Goal: Information Seeking & Learning: Understand process/instructions

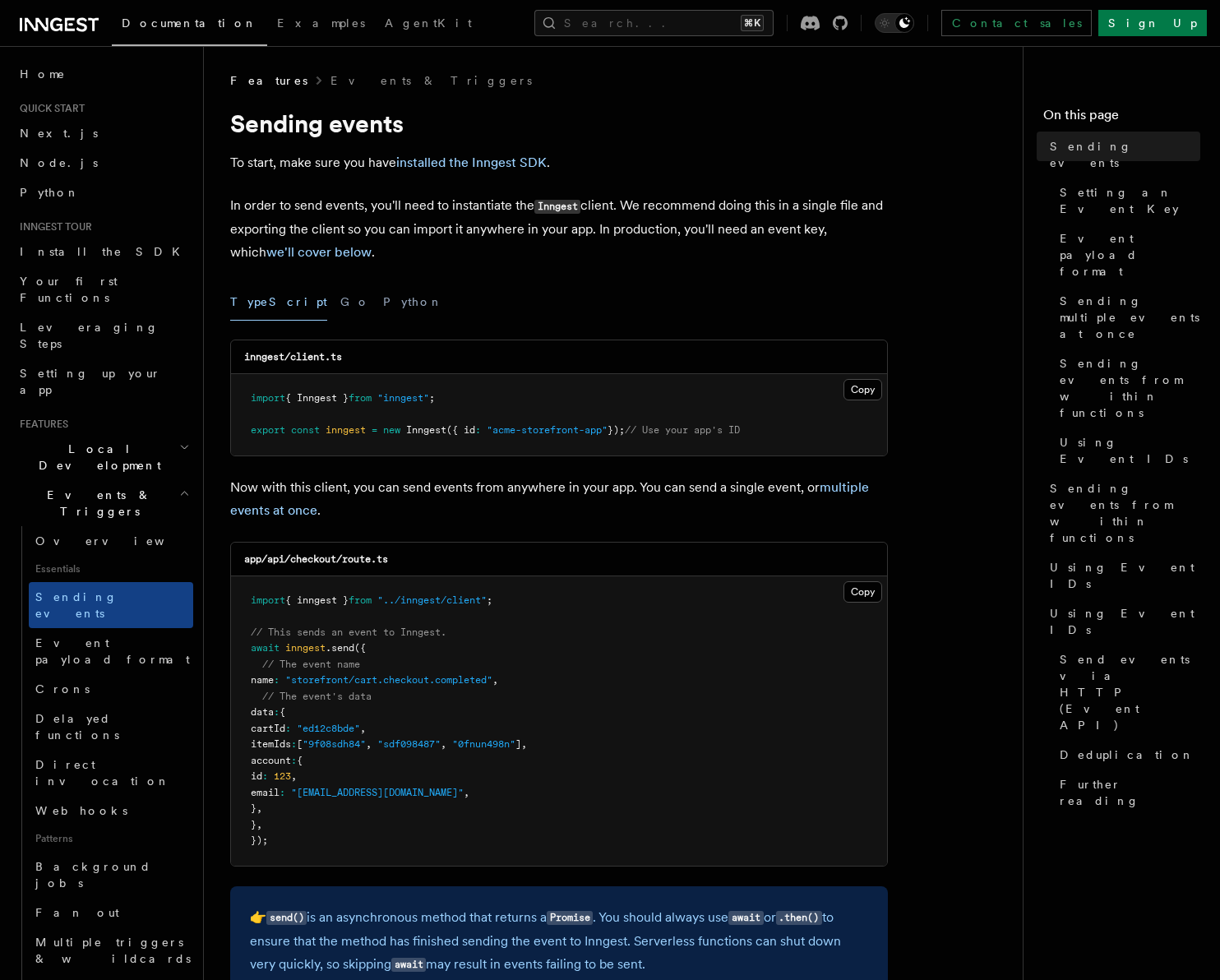
scroll to position [3437, 0]
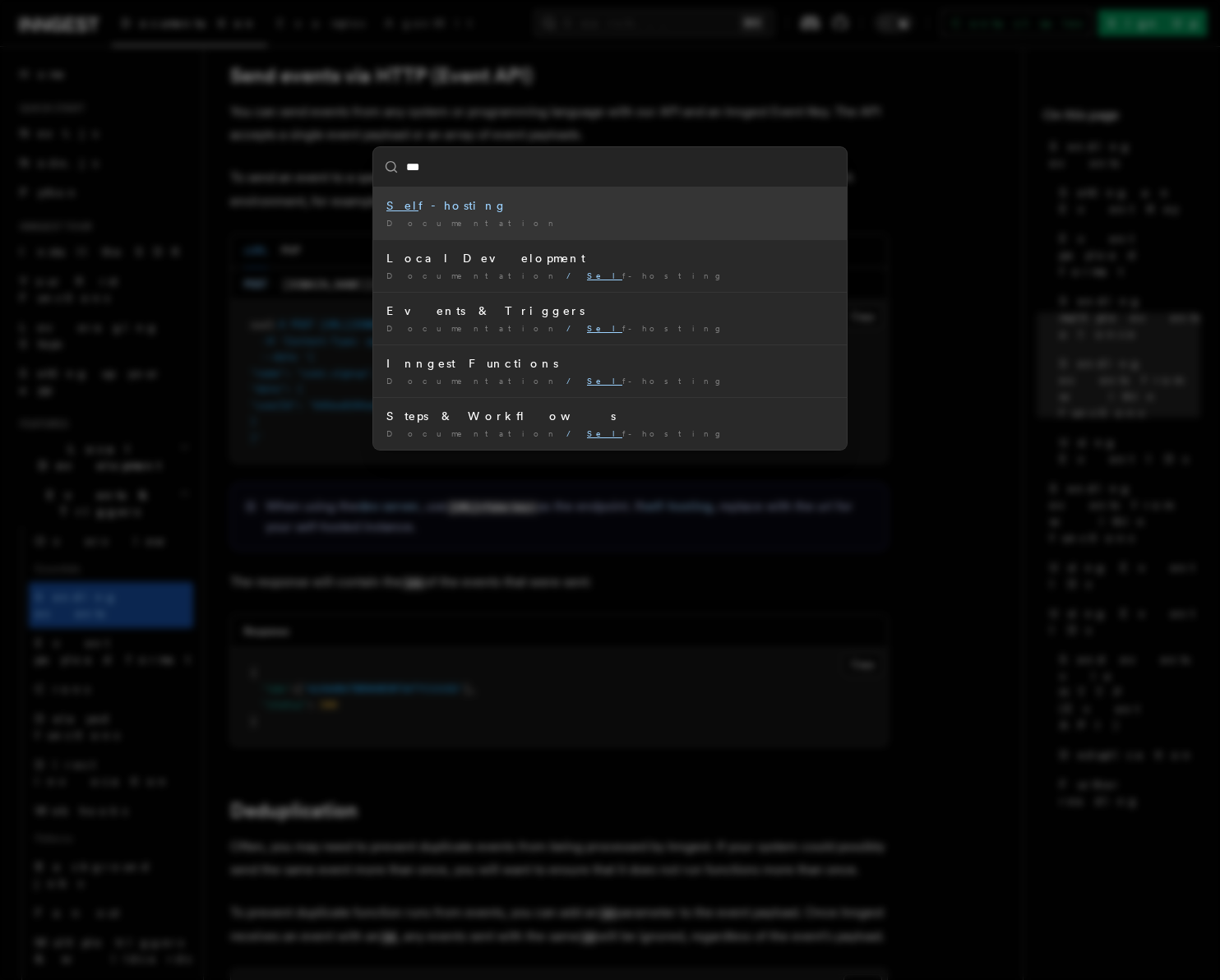
type input "****"
click at [669, 205] on div "Self -hosting" at bounding box center [610, 206] width 447 height 17
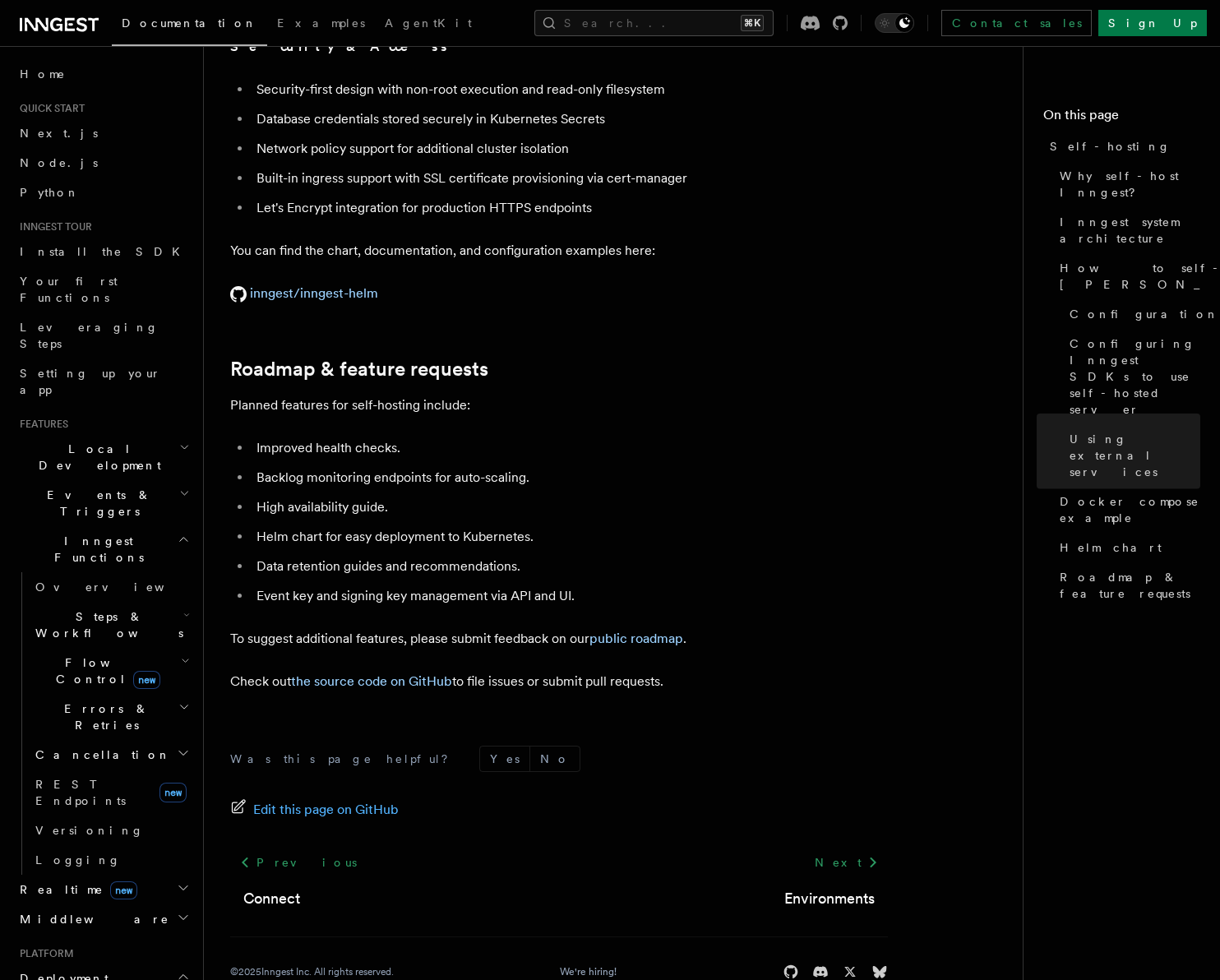
scroll to position [1982, 0]
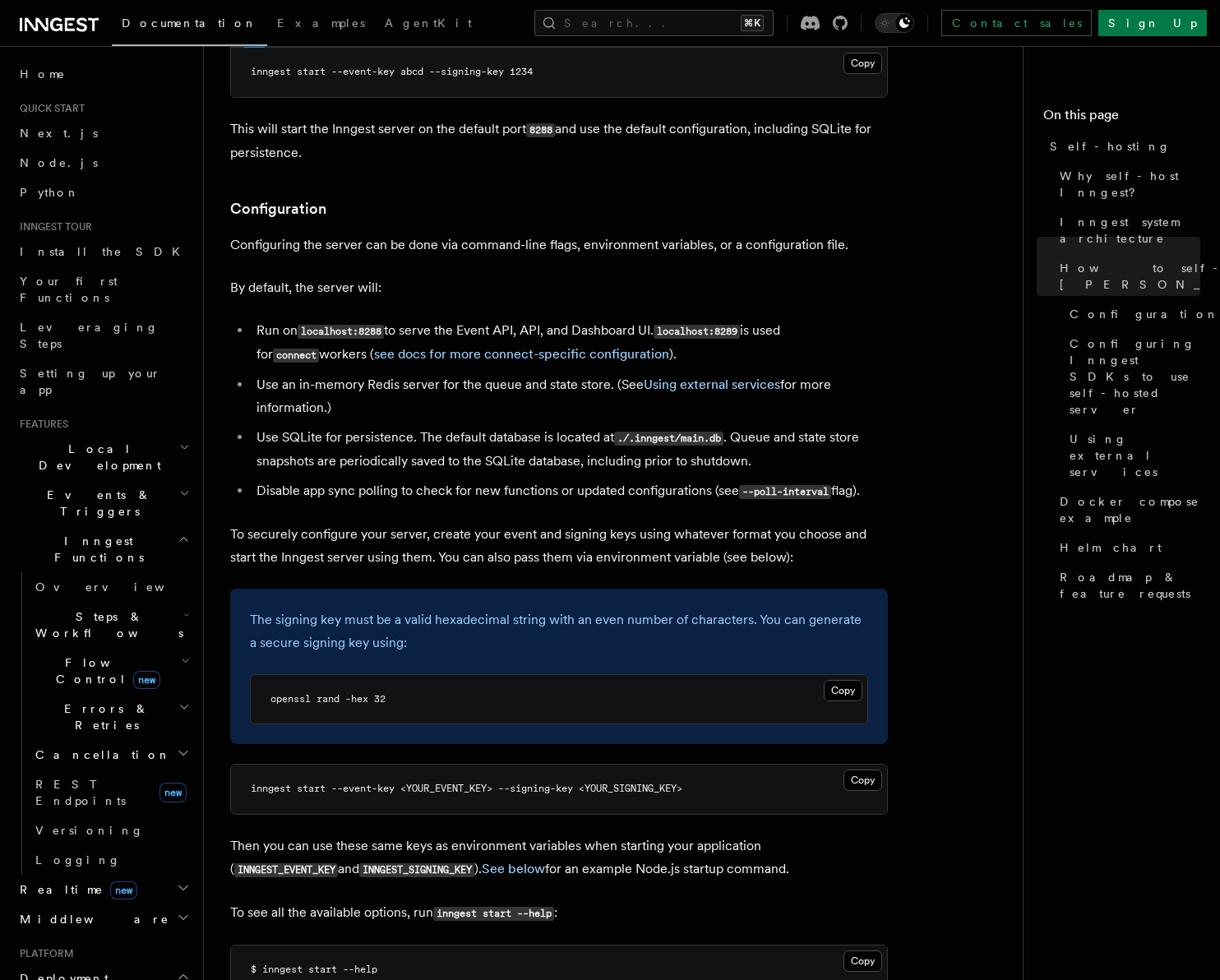
click at [361, 693] on span "openssl rand -hex 32" at bounding box center [328, 699] width 115 height 12
copy article "openssl rand -hex 32"
